Goal: Use online tool/utility

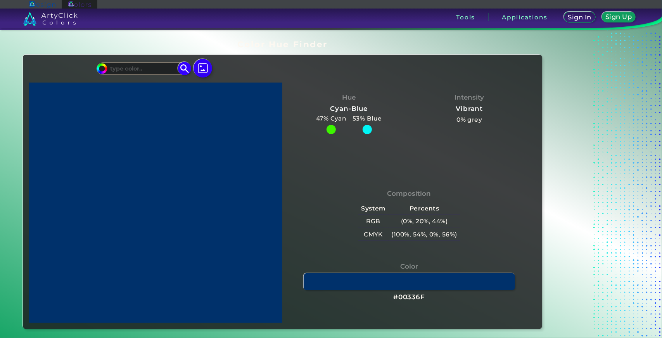
click at [126, 68] on input at bounding box center [143, 68] width 72 height 10
paste input "#CAE8DA"
type input "#CAE8DA"
click at [183, 66] on img at bounding box center [185, 69] width 14 height 14
click at [120, 65] on input "#CAE8DA" at bounding box center [143, 68] width 72 height 10
